Goal: Check status

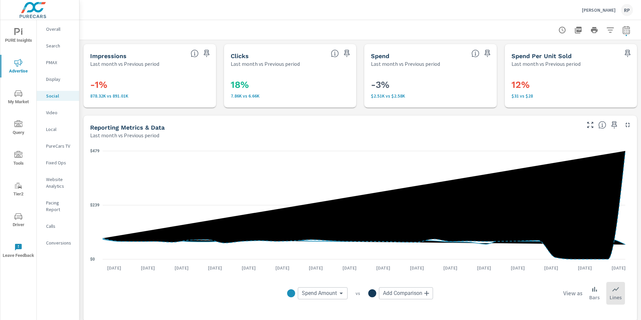
scroll to position [243, 0]
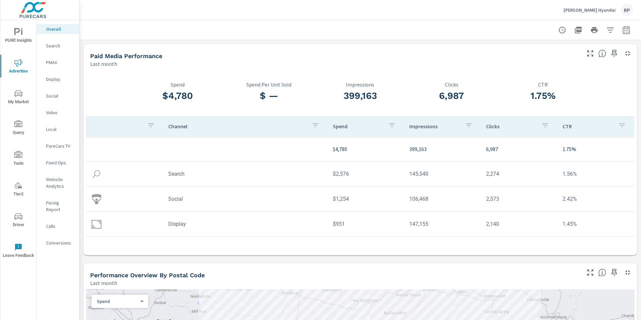
click at [55, 98] on p "Social" at bounding box center [60, 96] width 28 height 7
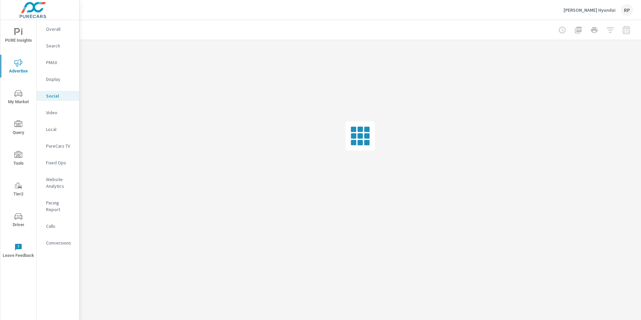
click at [625, 30] on div at bounding box center [595, 29] width 78 height 13
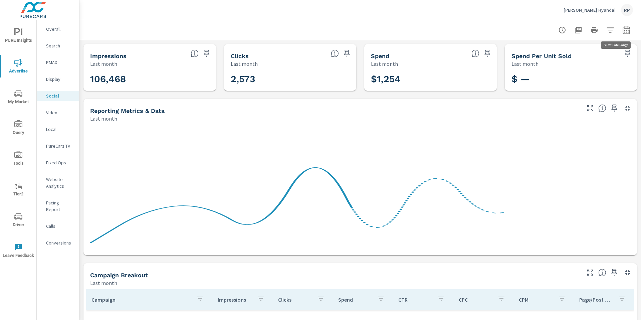
click at [623, 33] on icon "button" at bounding box center [626, 30] width 7 height 8
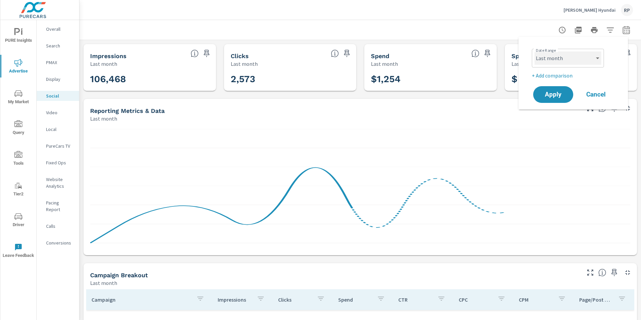
click at [576, 60] on select "Custom [DATE] Last week Last 7 days Last 14 days Last 30 days Last 45 days Last…" at bounding box center [568, 57] width 67 height 13
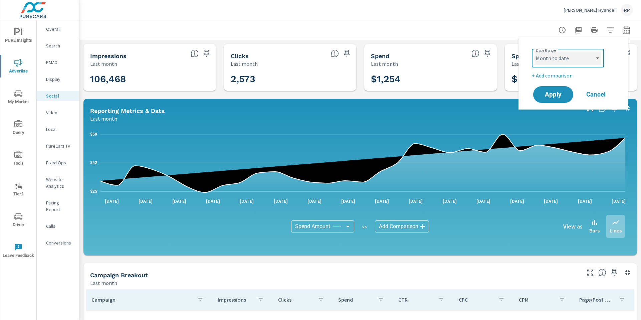
click at [535, 51] on select "Custom [DATE] Last week Last 7 days Last 14 days Last 30 days Last 45 days Last…" at bounding box center [568, 57] width 67 height 13
select select "Month to date"
click at [553, 89] on button "Apply" at bounding box center [553, 94] width 41 height 17
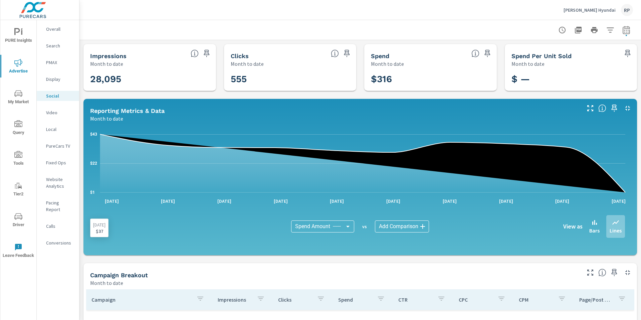
scroll to position [143, 0]
